Goal: Obtain resource: Download file/media

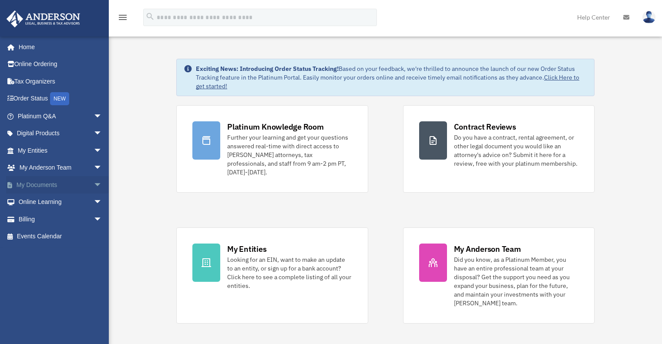
click at [74, 188] on link "My Documents arrow_drop_down" at bounding box center [60, 184] width 109 height 17
click at [94, 186] on span "arrow_drop_down" at bounding box center [102, 185] width 17 height 18
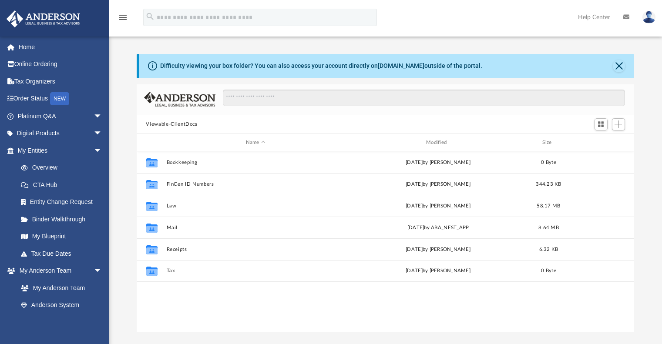
scroll to position [191, 492]
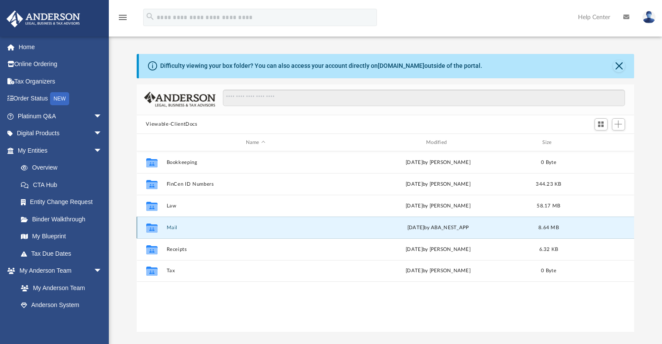
click at [170, 230] on button "Mail" at bounding box center [255, 228] width 179 height 6
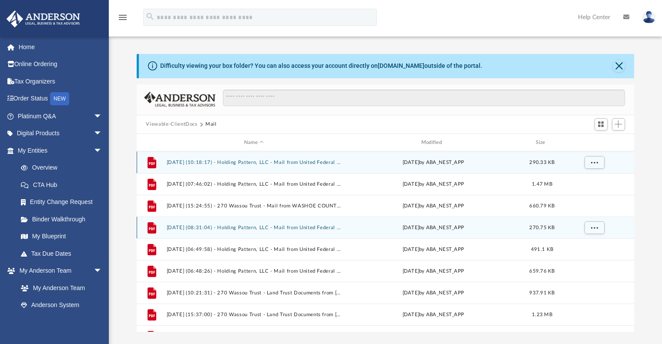
scroll to position [37, 0]
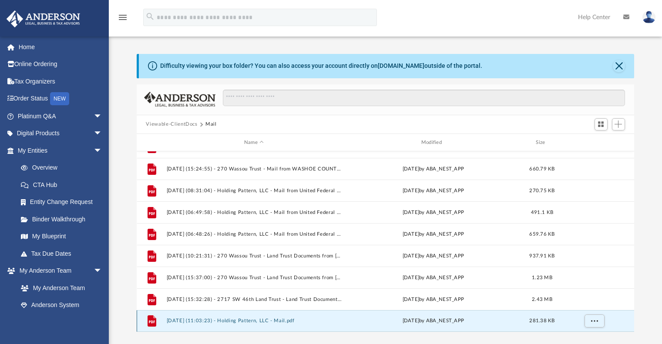
click at [242, 320] on button "[DATE] (11:03:23) - Holding Pattern, LLC - Mail.pdf" at bounding box center [253, 322] width 175 height 6
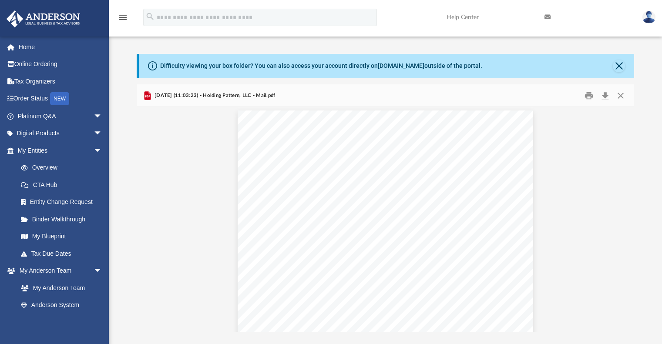
scroll to position [0, 0]
